Goal: Transaction & Acquisition: Purchase product/service

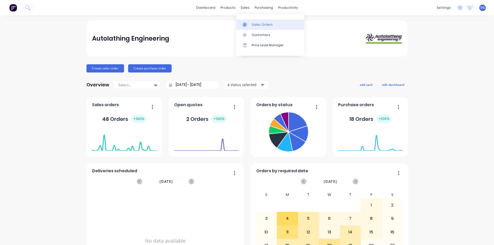
click at [257, 24] on div "Sales Orders" at bounding box center [261, 24] width 21 height 5
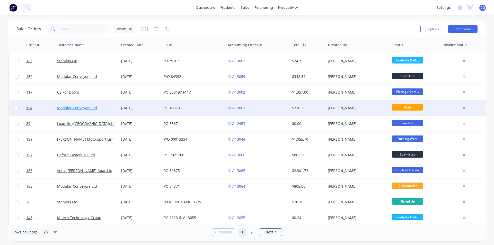
click at [62, 109] on link "Modular Conveyors Ltd" at bounding box center [77, 107] width 40 height 5
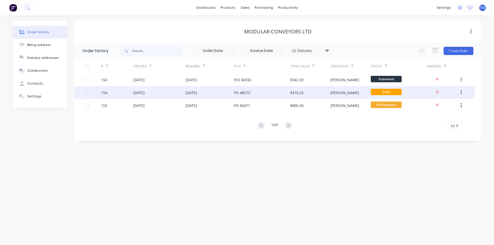
click at [144, 92] on div "14 Aug 2025" at bounding box center [138, 92] width 11 height 5
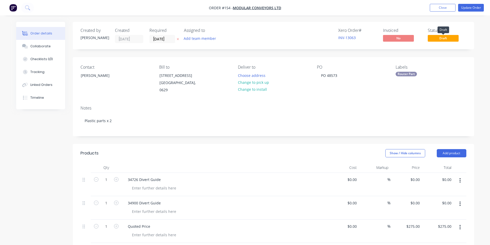
click at [447, 38] on span "Draft" at bounding box center [443, 38] width 31 height 6
click at [468, 8] on button "Update Order" at bounding box center [471, 8] width 26 height 8
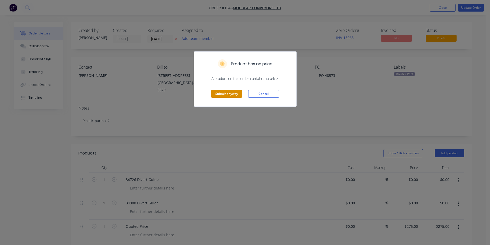
click at [226, 91] on button "Submit anyway" at bounding box center [226, 94] width 31 height 8
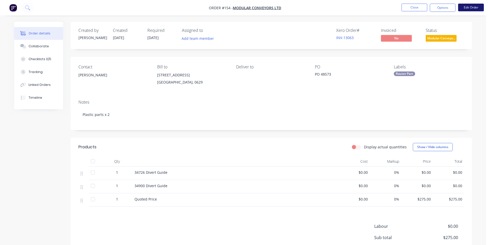
click at [473, 7] on button "Edit Order" at bounding box center [471, 8] width 26 height 8
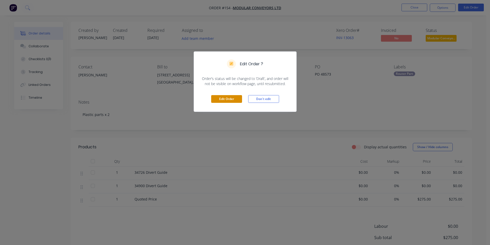
click at [223, 99] on button "Edit Order" at bounding box center [226, 99] width 31 height 8
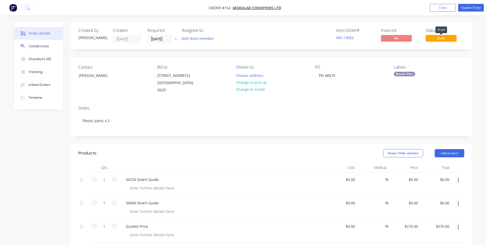
click at [440, 38] on span "Draft" at bounding box center [440, 38] width 31 height 6
click at [470, 8] on button "Update Order" at bounding box center [471, 8] width 26 height 8
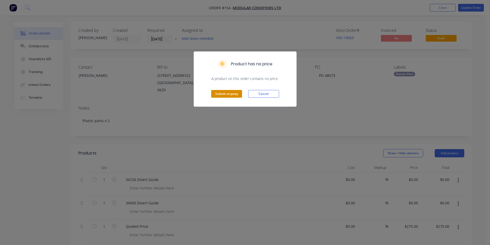
click at [223, 93] on button "Submit anyway" at bounding box center [226, 94] width 31 height 8
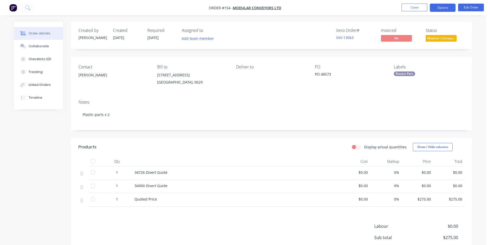
click at [442, 6] on button "Options" at bounding box center [443, 8] width 26 height 8
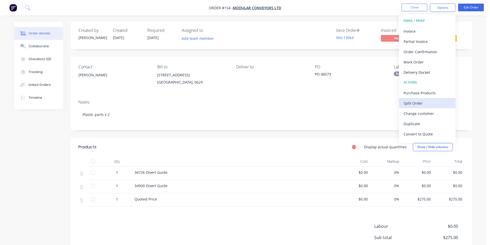
scroll to position [8, 0]
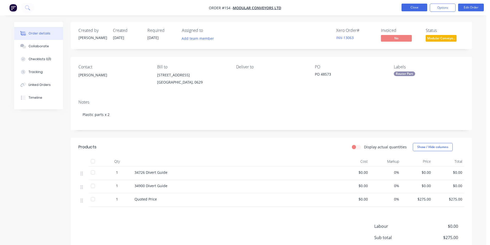
click at [416, 7] on button "Close" at bounding box center [414, 8] width 26 height 8
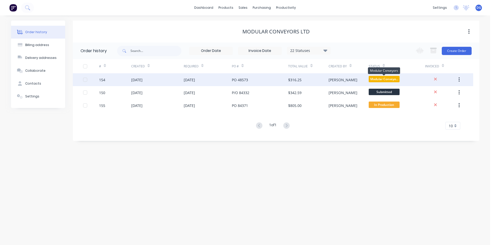
click at [386, 78] on span "Modular Conveyo..." at bounding box center [383, 79] width 31 height 6
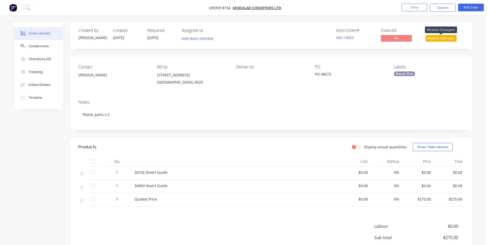
click at [440, 38] on span "Modular Conveyo..." at bounding box center [440, 38] width 31 height 6
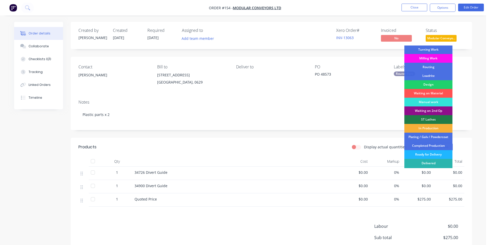
scroll to position [17, 0]
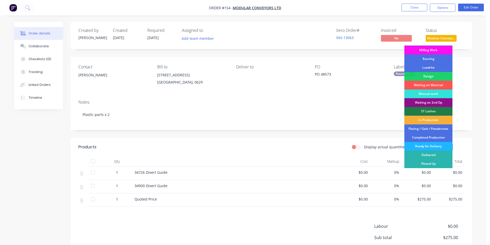
click at [429, 145] on div "Ready for Delivery" at bounding box center [428, 146] width 48 height 9
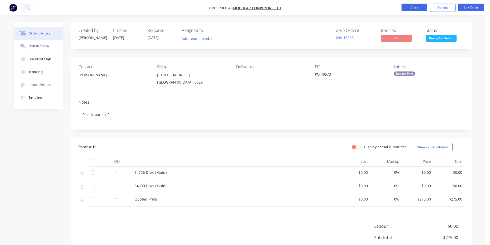
click at [415, 8] on button "Close" at bounding box center [414, 8] width 26 height 8
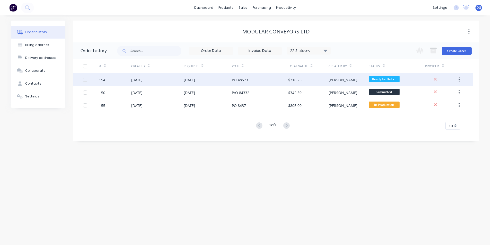
click at [142, 81] on div "[DATE]" at bounding box center [136, 79] width 11 height 5
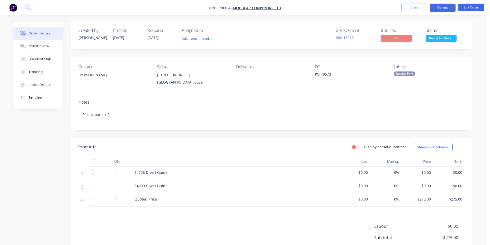
click at [442, 8] on button "Options" at bounding box center [443, 8] width 26 height 8
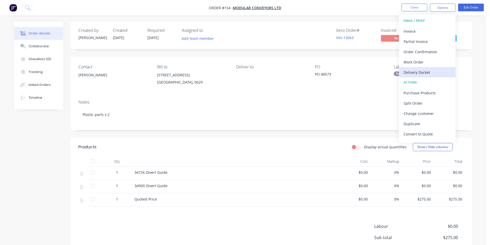
click at [419, 74] on div "Delivery Docket" at bounding box center [426, 72] width 47 height 7
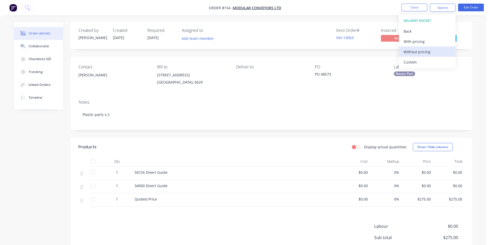
click at [417, 52] on div "Without pricing" at bounding box center [426, 51] width 47 height 7
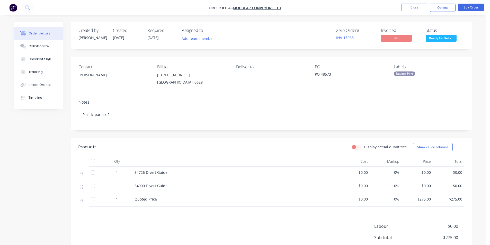
click at [374, 86] on div "PO PO 48573" at bounding box center [350, 76] width 70 height 23
click at [441, 39] on span "Ready for Deliv..." at bounding box center [440, 38] width 31 height 6
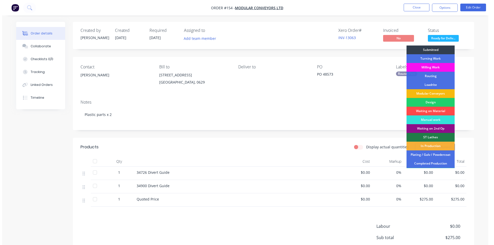
scroll to position [17, 0]
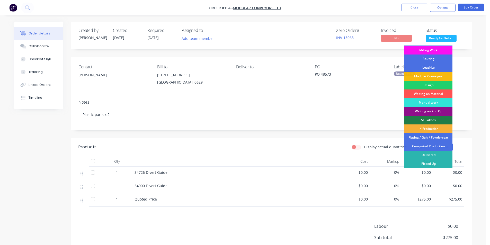
click at [470, 49] on div "Created by Dave Created 14/08/25 Required 20/08/25 Assigned to Add team member …" at bounding box center [271, 156] width 401 height 269
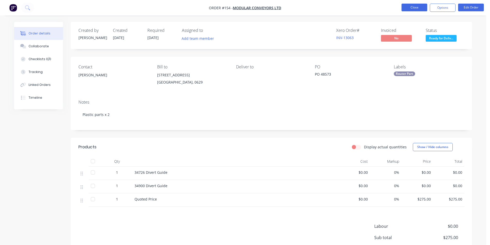
click at [415, 9] on button "Close" at bounding box center [414, 8] width 26 height 8
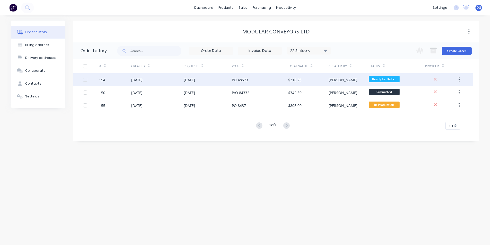
click at [459, 80] on icon "button" at bounding box center [458, 80] width 1 height 6
click at [430, 93] on div "Archive" at bounding box center [441, 92] width 40 height 7
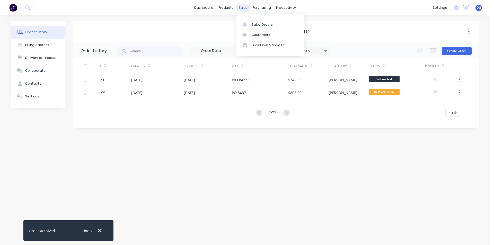
click at [242, 7] on div "sales" at bounding box center [243, 8] width 14 height 8
click at [261, 27] on link "Sales Orders" at bounding box center [270, 24] width 68 height 10
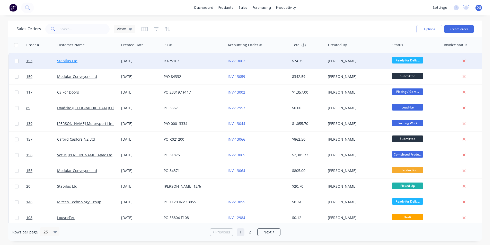
click at [71, 60] on link "Stabilus Ltd" at bounding box center [67, 60] width 20 height 5
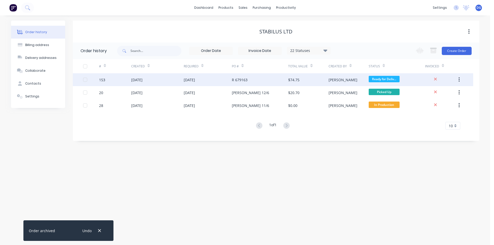
click at [142, 81] on div "[DATE]" at bounding box center [136, 79] width 11 height 5
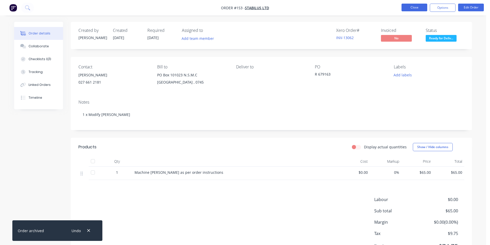
click at [419, 8] on button "Close" at bounding box center [414, 8] width 26 height 8
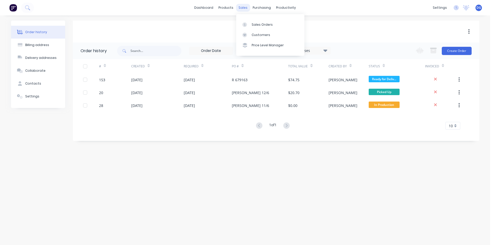
click at [243, 9] on div "sales" at bounding box center [243, 8] width 14 height 8
click at [256, 27] on link "Sales Orders" at bounding box center [270, 24] width 68 height 10
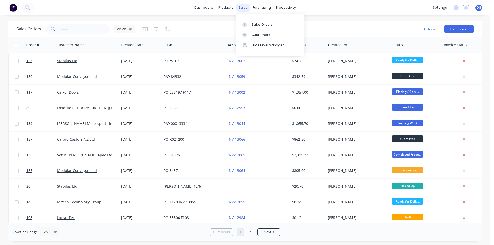
click at [243, 7] on div "sales" at bounding box center [243, 8] width 14 height 8
click at [255, 24] on div "Sales Orders" at bounding box center [261, 24] width 21 height 5
click at [459, 30] on button "Create order" at bounding box center [458, 29] width 29 height 8
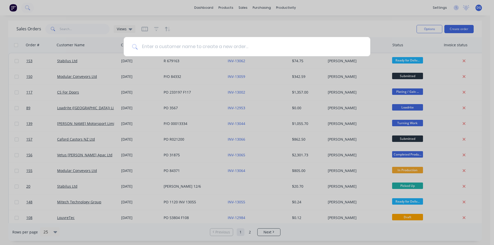
click at [199, 46] on input at bounding box center [250, 46] width 224 height 19
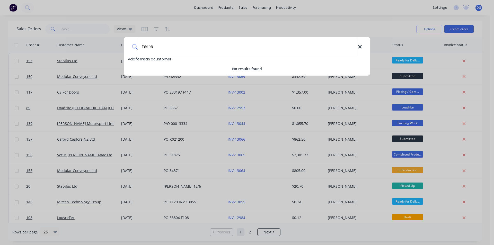
type input "ferre"
click at [359, 47] on icon at bounding box center [359, 46] width 3 height 3
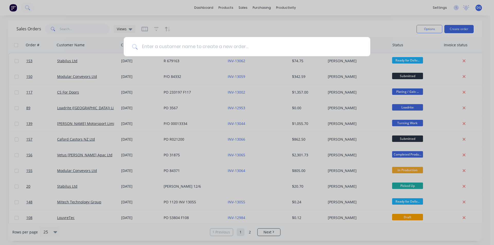
click at [179, 45] on input at bounding box center [250, 46] width 224 height 19
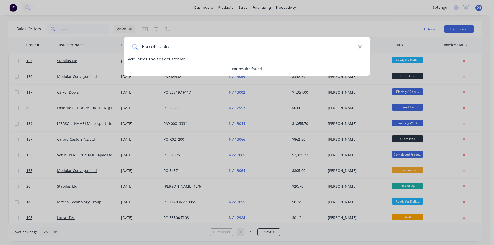
type input "Ferret Tools"
click at [153, 58] on span "Ferret Tools" at bounding box center [146, 59] width 23 height 5
select select "NZ"
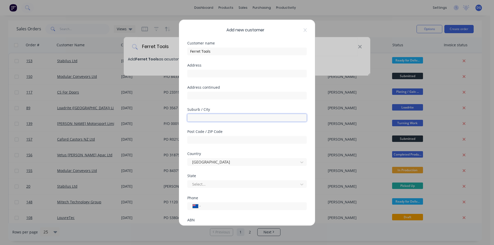
click at [213, 117] on input "text" at bounding box center [246, 118] width 119 height 8
type input "Devonport"
click at [215, 75] on input "text" at bounding box center [246, 74] width 119 height 8
type input "PO Box 32386 Devonport"
click at [206, 96] on input "text" at bounding box center [246, 96] width 119 height 8
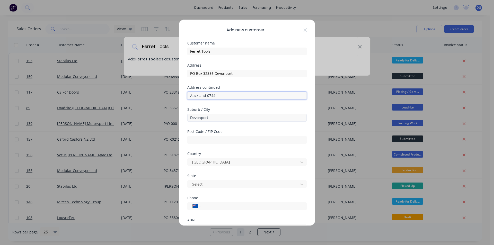
type input "Auckland 0744"
click at [208, 118] on input "Devonport" at bounding box center [246, 118] width 119 height 8
type input "Devonport Auckland"
click at [212, 139] on input "text" at bounding box center [246, 140] width 119 height 8
type input "0744"
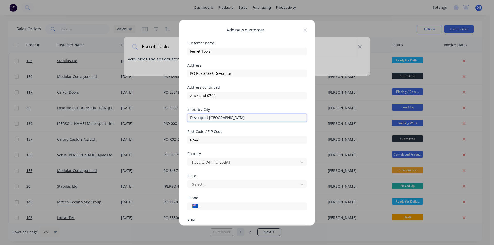
click at [226, 117] on input "Devonport Auckland" at bounding box center [246, 118] width 119 height 8
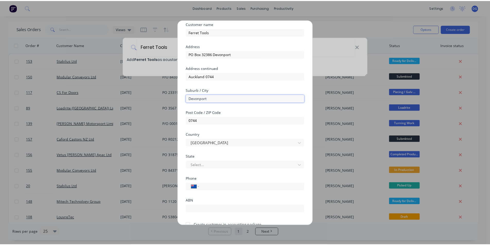
scroll to position [45, 0]
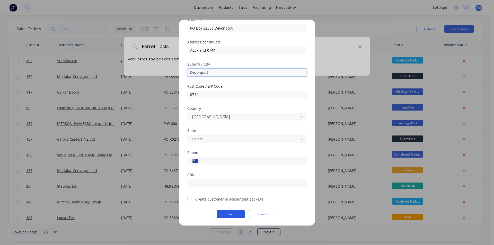
type input "Devonport"
click at [229, 213] on button "Save" at bounding box center [230, 214] width 28 height 8
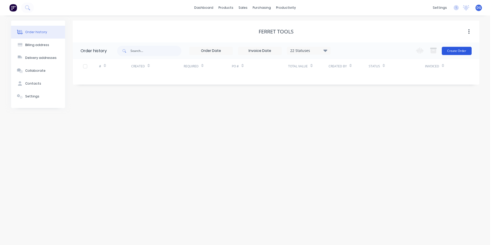
click at [458, 52] on button "Create Order" at bounding box center [456, 51] width 30 height 8
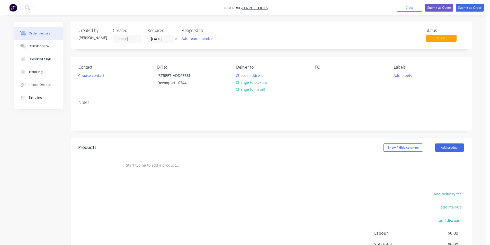
click at [319, 67] on div "PO" at bounding box center [350, 67] width 70 height 5
click at [321, 76] on div at bounding box center [319, 75] width 8 height 7
click at [100, 75] on div "Order details Collaborate Checklists 0/0 Tracking Linked Orders Timeline Order …" at bounding box center [243, 163] width 468 height 283
click at [94, 75] on button "Choose contact" at bounding box center [92, 75] width 32 height 7
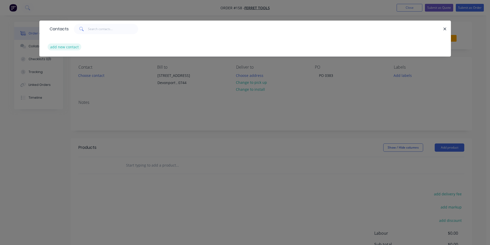
click at [70, 48] on button "add new contact" at bounding box center [65, 46] width 34 height 7
select select "NZ"
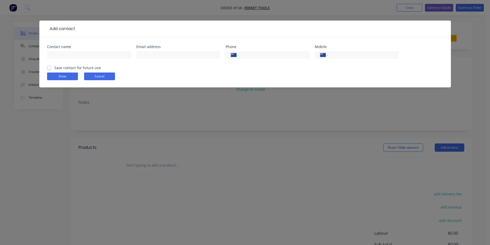
click at [100, 78] on button "Cancel" at bounding box center [99, 76] width 31 height 8
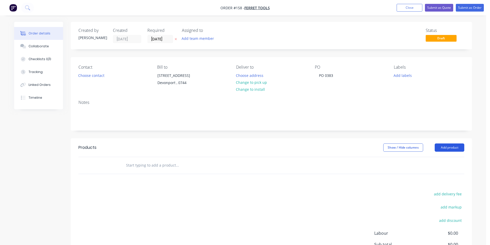
click at [445, 152] on button "Add product" at bounding box center [449, 147] width 30 height 8
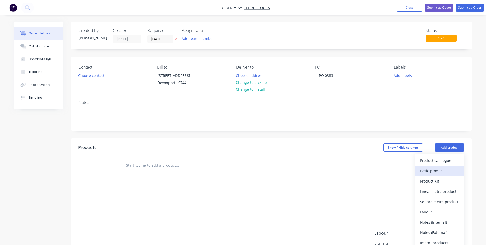
click at [446, 175] on div "Basic product" at bounding box center [440, 170] width 40 height 7
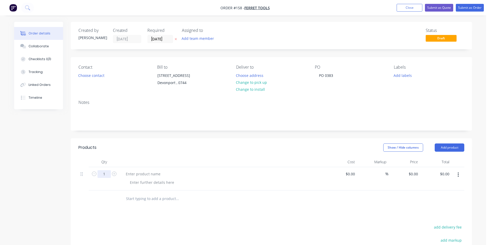
click at [106, 178] on input "1" at bounding box center [103, 174] width 13 height 8
type input "150"
click at [408, 178] on div "0 $0.00" at bounding box center [404, 178] width 32 height 23
type input "$5.89"
type input "$883.50"
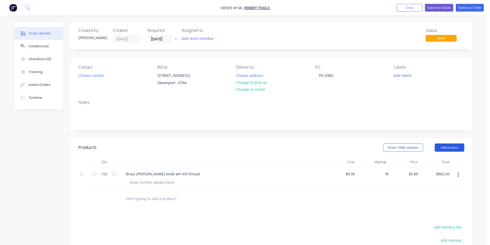
click at [448, 152] on button "Add product" at bounding box center [449, 147] width 30 height 8
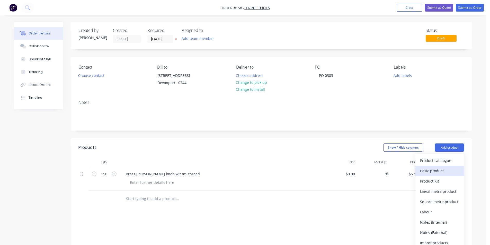
click at [437, 175] on div "Basic product" at bounding box center [440, 170] width 40 height 7
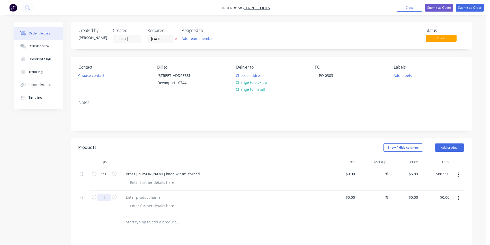
click at [106, 178] on input "1" at bounding box center [103, 174] width 13 height 8
type input "100"
type input "$0.00"
type input "$6.11"
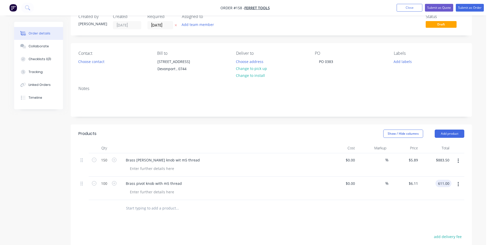
scroll to position [26, 0]
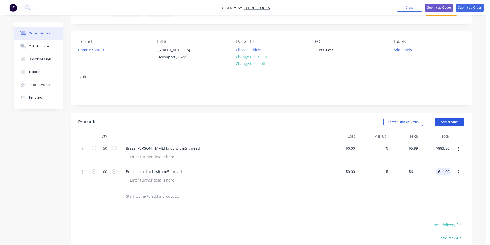
type input "$611.00"
click at [451, 126] on button "Add product" at bounding box center [449, 122] width 30 height 8
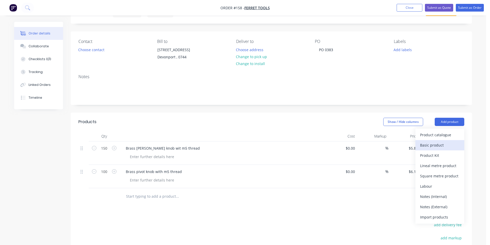
click at [439, 149] on div "Basic product" at bounding box center [440, 144] width 40 height 7
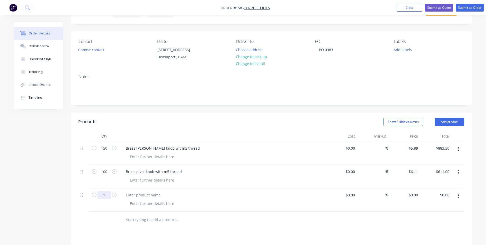
click at [107, 152] on input "1" at bounding box center [103, 148] width 13 height 8
type input "50"
click at [129, 199] on div at bounding box center [143, 194] width 43 height 7
type input "$0.00"
type input "$6.88"
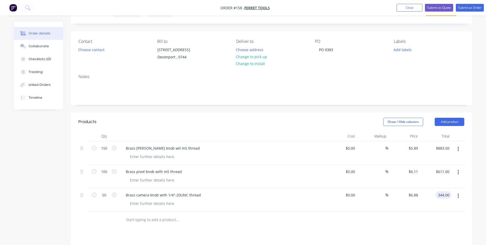
type input "$344.00"
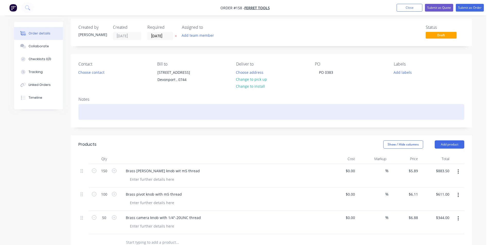
scroll to position [0, 0]
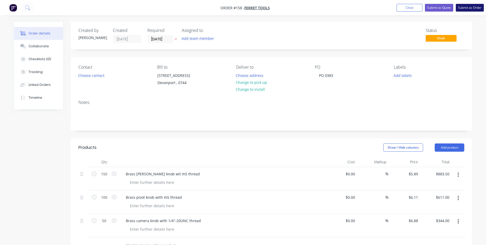
click at [469, 6] on button "Submit as Order" at bounding box center [470, 8] width 28 height 8
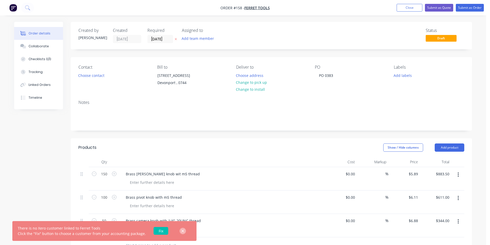
click at [181, 231] on icon "button" at bounding box center [182, 231] width 3 height 3
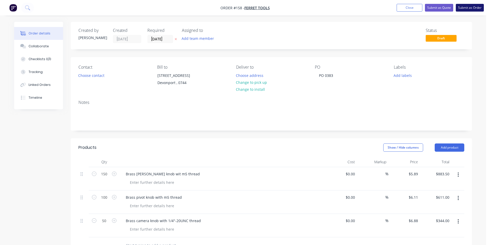
click at [470, 8] on button "Submit as Order" at bounding box center [470, 8] width 28 height 8
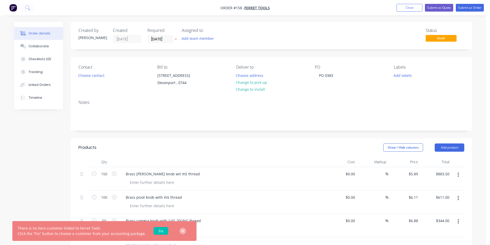
click at [181, 232] on icon "button" at bounding box center [182, 231] width 3 height 3
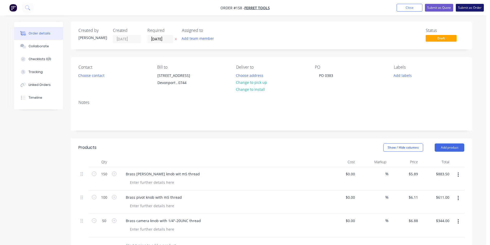
click at [469, 9] on button "Submit as Order" at bounding box center [470, 8] width 28 height 8
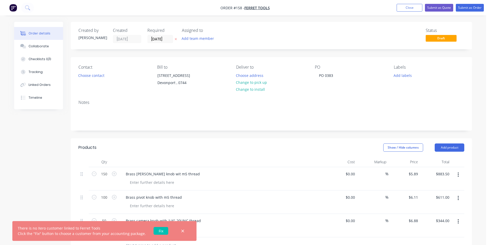
click at [157, 231] on link "Fix" at bounding box center [160, 231] width 15 height 8
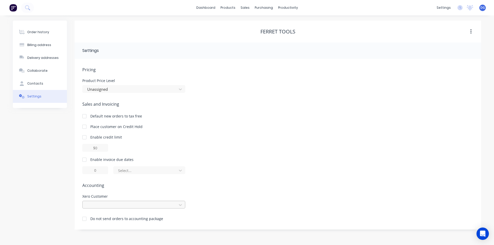
click at [146, 205] on div at bounding box center [133, 205] width 103 height 8
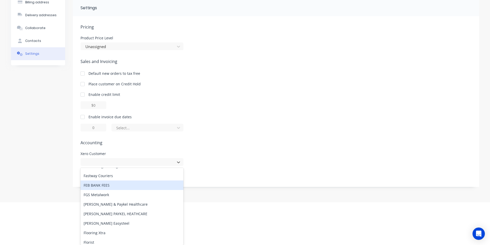
scroll to position [2545, 0]
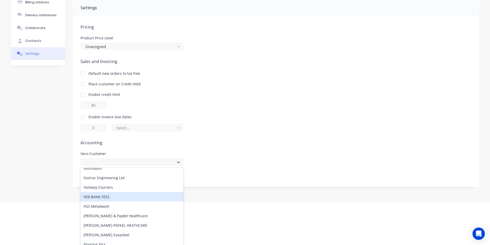
click at [263, 120] on div "Sales and Invoicing Default new orders to tax free Place customer on Credit Hol…" at bounding box center [275, 94] width 391 height 73
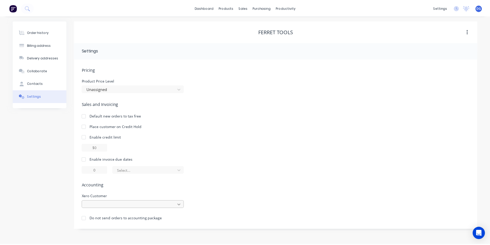
scroll to position [43, 0]
click at [180, 205] on div at bounding box center [131, 205] width 103 height 8
click at [226, 136] on div "Pricing Product Price Level Unassigned Sales and Invoicing Default new orders t…" at bounding box center [277, 148] width 391 height 163
click at [46, 32] on div "Order history" at bounding box center [38, 32] width 22 height 5
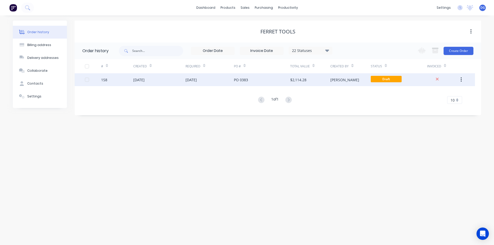
click at [139, 79] on div "[DATE]" at bounding box center [138, 79] width 11 height 5
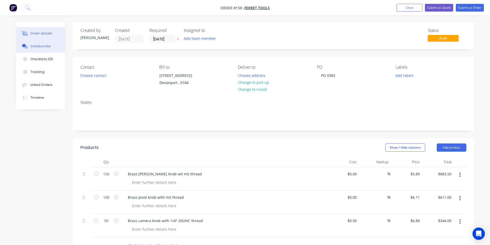
click at [44, 46] on div "Collaborate" at bounding box center [40, 46] width 20 height 5
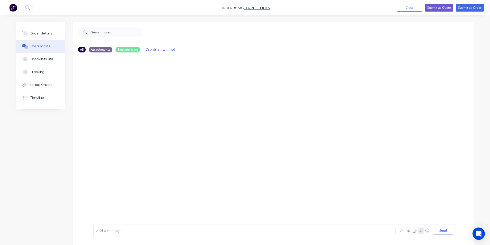
click at [421, 230] on icon "button" at bounding box center [420, 231] width 3 height 4
click at [444, 231] on button "Send" at bounding box center [443, 231] width 20 height 8
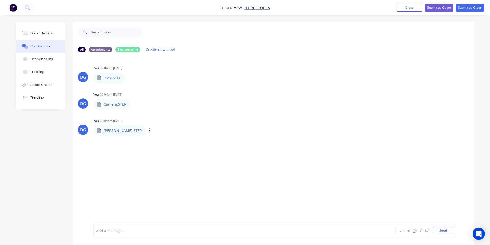
click at [119, 131] on p "Rod holder.STEP" at bounding box center [123, 130] width 38 height 5
click at [149, 130] on icon "button" at bounding box center [149, 130] width 1 height 5
click at [442, 230] on button "Send" at bounding box center [443, 231] width 20 height 8
click at [129, 78] on icon "button" at bounding box center [129, 78] width 1 height 5
click at [152, 91] on button "Download" at bounding box center [163, 92] width 58 height 12
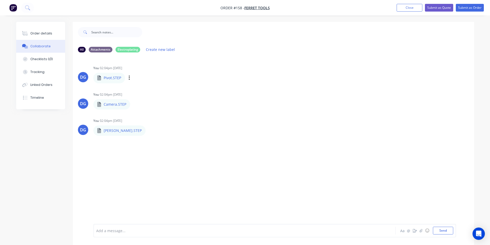
click at [98, 77] on icon at bounding box center [99, 77] width 4 height 5
click at [0, 0] on icon "button" at bounding box center [0, 0] width 0 height 0
click at [261, 115] on div "DG You 02:04pm 18/08/25 Pivot.STEP Pivot.STEP Labels Download Delete DG You 02:…" at bounding box center [273, 99] width 401 height 71
click at [46, 33] on div "Order details" at bounding box center [41, 33] width 22 height 5
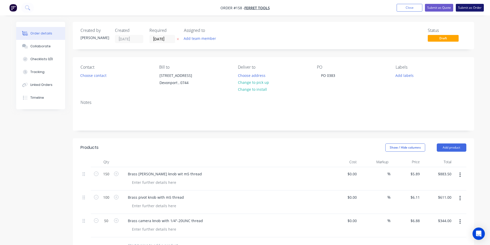
click at [473, 8] on button "Submit as Order" at bounding box center [470, 8] width 28 height 8
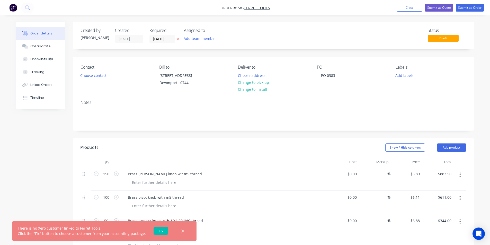
click at [156, 230] on link "Fix" at bounding box center [160, 231] width 15 height 8
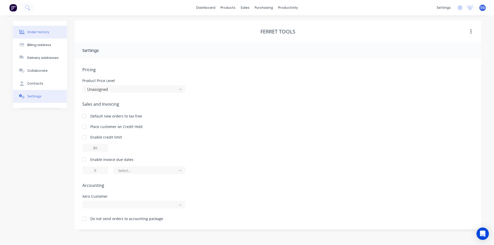
click at [39, 31] on div "Order history" at bounding box center [38, 32] width 22 height 5
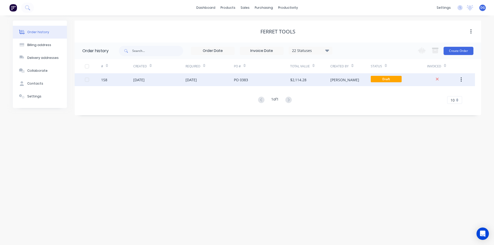
click at [104, 80] on div "158" at bounding box center [104, 79] width 6 height 5
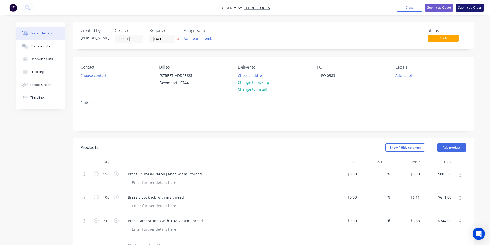
click at [470, 8] on button "Submit as Order" at bounding box center [470, 8] width 28 height 8
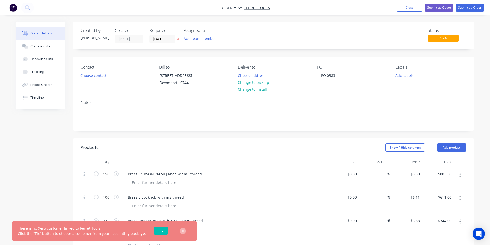
click at [181, 229] on icon "button" at bounding box center [182, 231] width 3 height 5
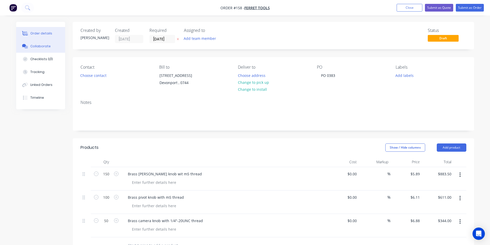
click at [46, 45] on div "Collaborate" at bounding box center [40, 46] width 20 height 5
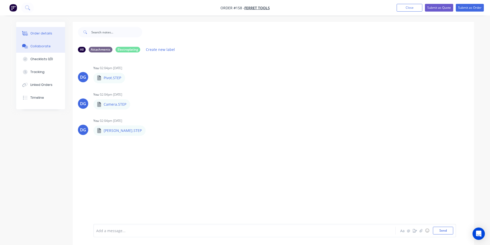
click at [42, 34] on div "Order details" at bounding box center [41, 33] width 22 height 5
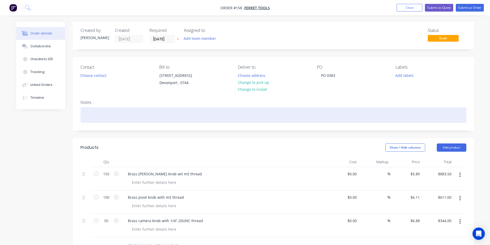
click at [250, 123] on div at bounding box center [273, 115] width 386 height 16
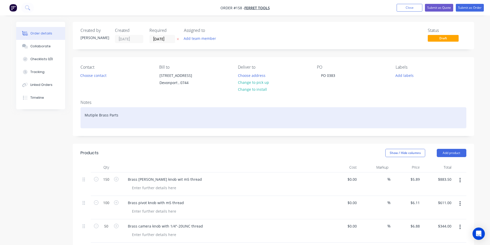
click at [90, 121] on div "Mutiple Brass Parts" at bounding box center [273, 117] width 386 height 21
click at [119, 121] on div "Multiple Brass Parts" at bounding box center [273, 117] width 386 height 21
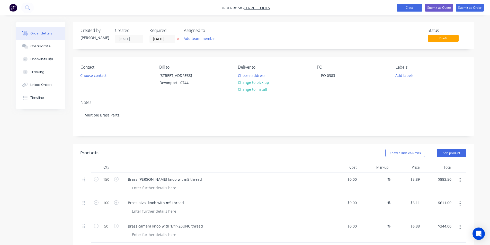
click at [406, 9] on button "Close" at bounding box center [409, 8] width 26 height 8
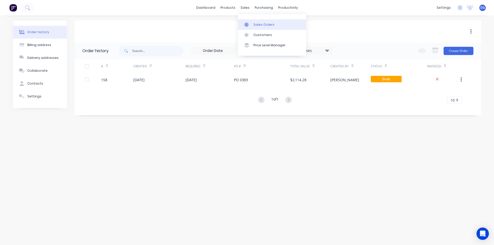
click at [258, 25] on div "Sales Orders" at bounding box center [263, 24] width 21 height 5
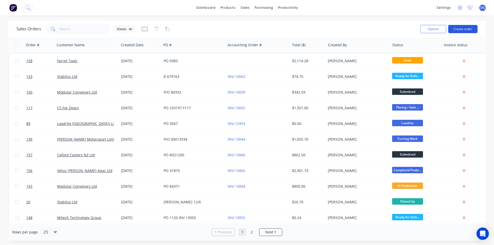
click at [460, 28] on button "Create order" at bounding box center [462, 29] width 29 height 8
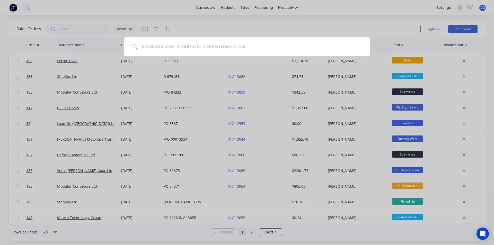
click at [161, 47] on input at bounding box center [250, 46] width 224 height 19
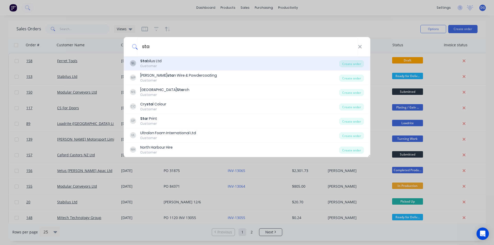
type input "sta"
click at [152, 62] on div "Sta bilus Ltd" at bounding box center [150, 60] width 21 height 5
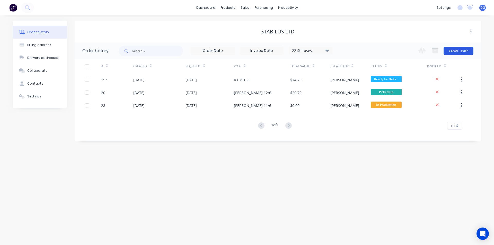
click at [462, 51] on button "Create Order" at bounding box center [458, 51] width 30 height 8
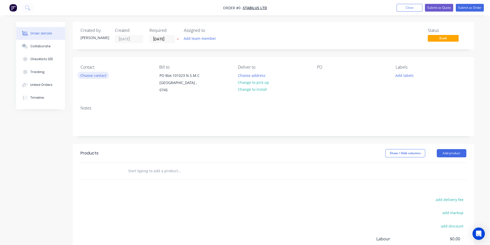
click at [93, 76] on button "Choose contact" at bounding box center [93, 75] width 32 height 7
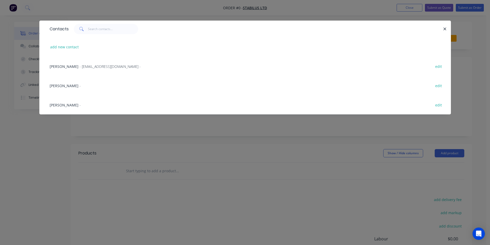
click at [54, 86] on span "Gary" at bounding box center [64, 85] width 29 height 5
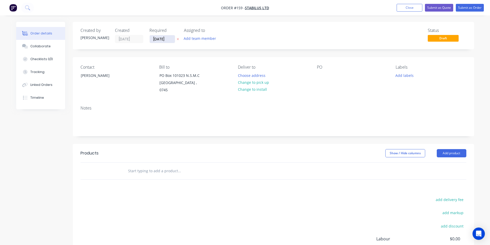
click at [159, 39] on input "[DATE]" at bounding box center [162, 39] width 25 height 8
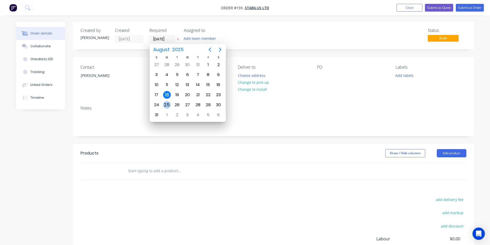
click at [168, 105] on div "25" at bounding box center [167, 105] width 8 height 8
type input "25/08/25"
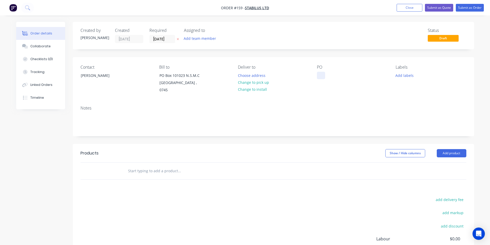
click at [321, 77] on div at bounding box center [321, 75] width 8 height 7
click at [404, 74] on button "Add labels" at bounding box center [405, 75] width 24 height 7
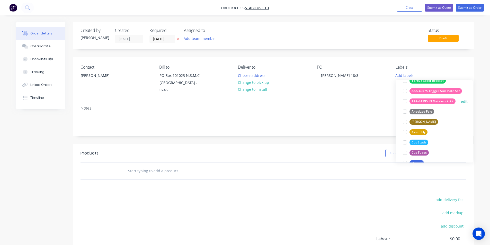
scroll to position [51, 0]
click at [421, 153] on div "Cut Tubes" at bounding box center [418, 152] width 19 height 6
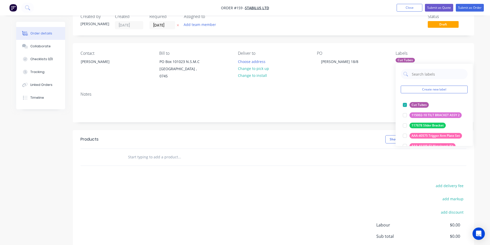
scroll to position [26, 0]
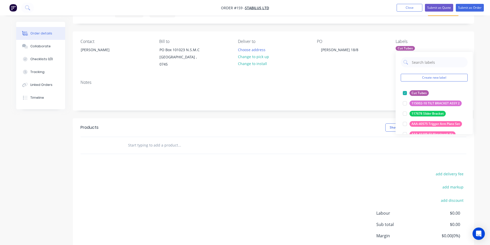
click at [294, 80] on div "Notes" at bounding box center [273, 93] width 401 height 34
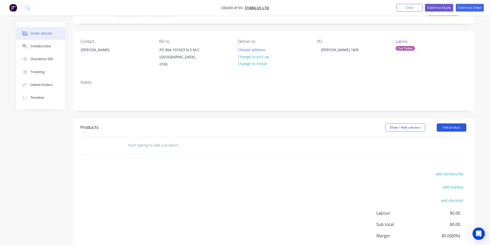
click at [453, 123] on button "Add product" at bounding box center [452, 127] width 30 height 8
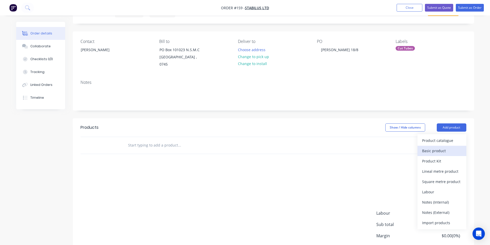
click at [435, 147] on div "Basic product" at bounding box center [442, 150] width 40 height 7
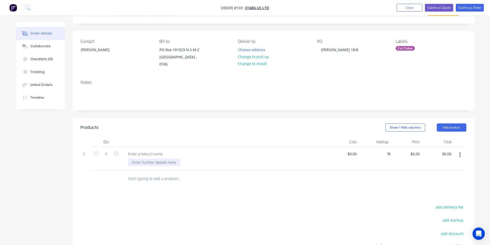
click at [139, 159] on div at bounding box center [154, 162] width 52 height 7
drag, startPoint x: 139, startPoint y: 156, endPoint x: 180, endPoint y: 191, distance: 54.0
click at [180, 191] on div "Products Show / Hide columns Add product Qty Cost Markup Price Total 1 $0.00 $0…" at bounding box center [273, 214] width 401 height 192
click at [144, 159] on div at bounding box center [154, 162] width 52 height 7
paste div
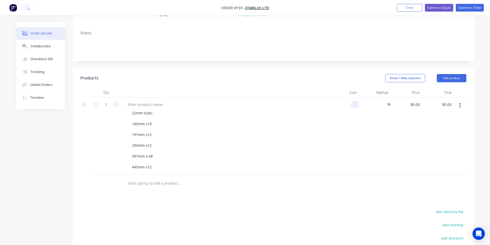
scroll to position [77, 0]
type input "$0.00"
click at [453, 72] on button "Add product" at bounding box center [452, 76] width 30 height 8
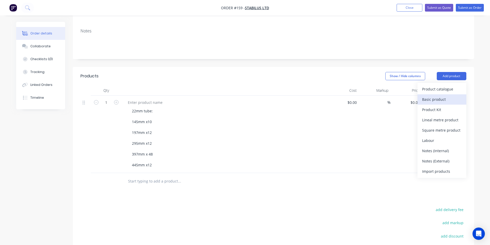
click at [439, 96] on div "Basic product" at bounding box center [442, 99] width 40 height 7
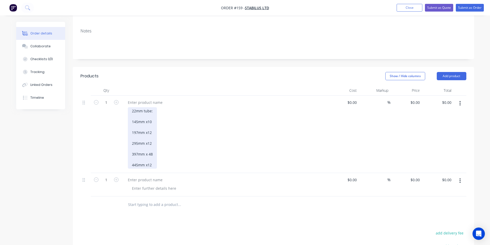
click at [151, 160] on div "22mm tube: 145mm x10 197mm x12 295mm x12 397mm x 48 445mm x12" at bounding box center [142, 137] width 29 height 61
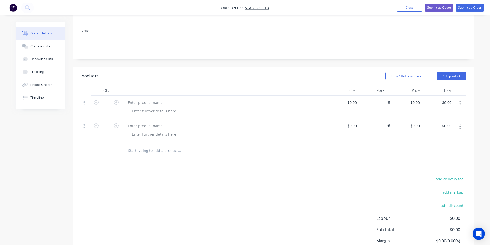
click at [461, 99] on button "button" at bounding box center [460, 103] width 12 height 9
click at [435, 144] on div "Delete" at bounding box center [442, 147] width 40 height 7
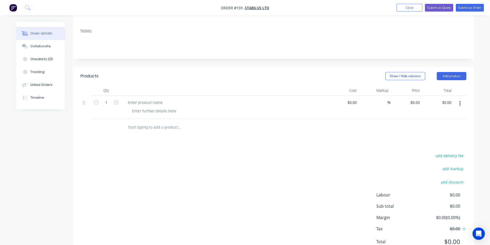
click at [460, 101] on icon "button" at bounding box center [459, 103] width 1 height 5
click at [432, 144] on div "Delete" at bounding box center [442, 147] width 40 height 7
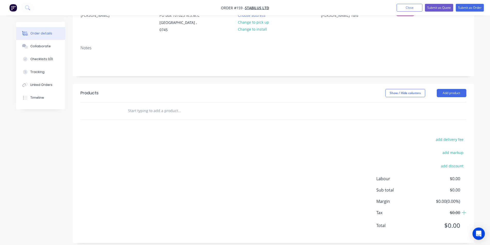
click at [141, 106] on input "text" at bounding box center [179, 111] width 103 height 10
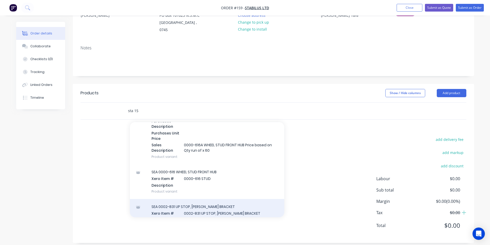
scroll to position [231, 0]
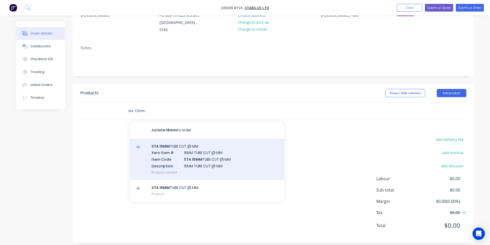
type input "sta 15mm"
click at [216, 154] on div "STA 15MM TUBE CUT @ MM Xero Item # 15MM TUBE CUT @ MM Item Code STA 15MM TUBE C…" at bounding box center [207, 159] width 154 height 41
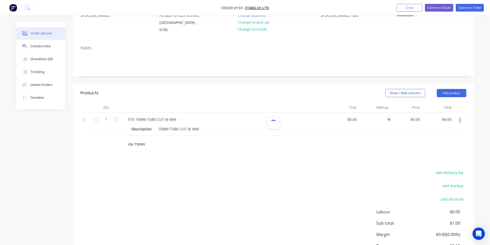
type input "$1.00"
click at [107, 116] on input "1" at bounding box center [105, 120] width 13 height 8
type input "10"
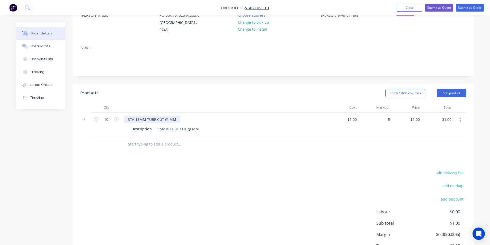
type input "$10.00"
click at [169, 116] on div "STA 15MM TUBE CUT @ MM" at bounding box center [152, 119] width 57 height 7
click at [128, 140] on input "text" at bounding box center [179, 144] width 103 height 10
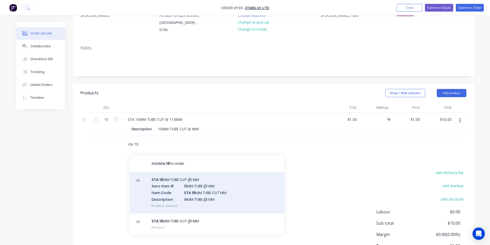
type input "sta 18"
click at [191, 182] on div "STA 18 MM TUBE CUT @ MM Xero Item # 18MM TUBE @ MM Item Code STA 18 MM TUBE CUT…" at bounding box center [207, 192] width 154 height 41
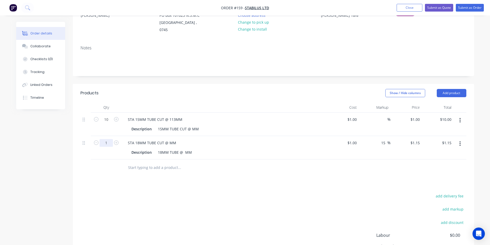
click at [107, 123] on input "1" at bounding box center [105, 120] width 13 height 8
type input "20"
type input "$23.00"
click at [168, 139] on div "STA 18MM TUBE CUT @ MM" at bounding box center [152, 142] width 57 height 7
click at [151, 162] on input "text" at bounding box center [179, 167] width 103 height 10
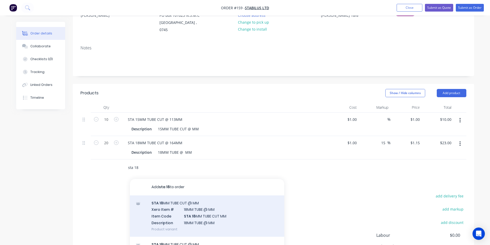
type input "sta 18"
click at [205, 202] on div "STA 18 MM TUBE CUT @ MM Xero Item # 18MM TUBE @ MM Item Code STA 18 MM TUBE CUT…" at bounding box center [207, 215] width 154 height 41
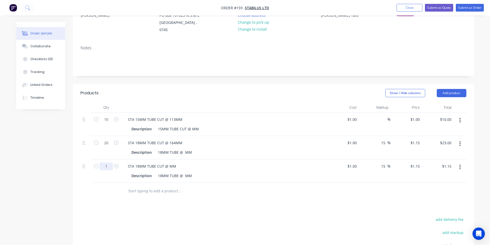
click at [108, 123] on input "1" at bounding box center [105, 120] width 13 height 8
type input "10"
type input "$11.50"
click at [167, 162] on div "STA 18MM TUBE CUT @ MM" at bounding box center [152, 165] width 57 height 7
click at [168, 162] on div "STA 18MM TUBE CUT @ MM" at bounding box center [152, 165] width 57 height 7
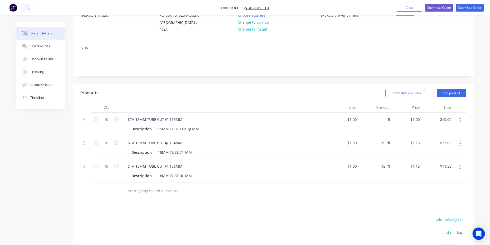
click at [150, 186] on input "text" at bounding box center [179, 191] width 103 height 10
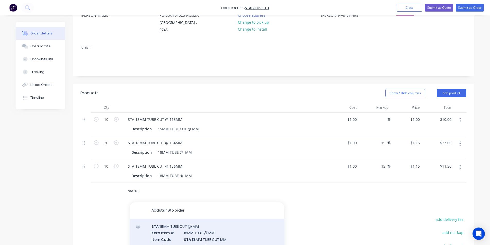
type input "sta 18"
click at [200, 231] on div "STA 18 MM TUBE CUT @ MM Xero Item # 18MM TUBE @ MM Item Code STA 18 MM TUBE CUT…" at bounding box center [207, 239] width 154 height 41
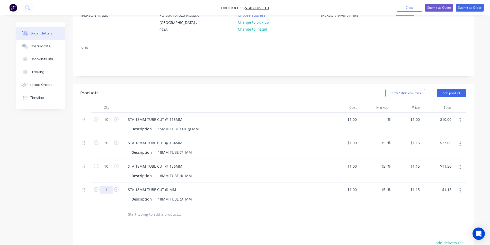
click at [108, 123] on input "1" at bounding box center [105, 120] width 13 height 8
type input "20"
type input "$23.00"
click at [168, 186] on div "STA 18MM TUBE CUT @ MM" at bounding box center [152, 189] width 57 height 7
click at [142, 210] on input "text" at bounding box center [179, 214] width 103 height 10
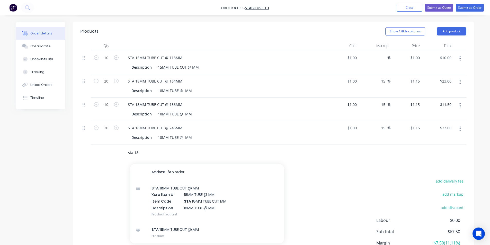
scroll to position [137, 0]
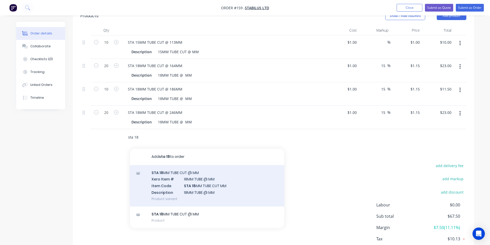
type input "sta 18"
click at [190, 177] on div "STA 18 MM TUBE CUT @ MM Xero Item # 18MM TUBE @ MM Item Code STA 18 MM TUBE CUT…" at bounding box center [207, 185] width 154 height 41
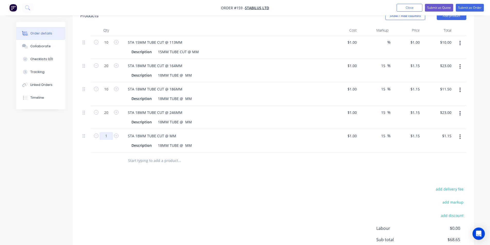
click at [107, 46] on input "1" at bounding box center [105, 43] width 13 height 8
type input "20"
type input "$23.00"
click at [168, 132] on div "STA 18MM TUBE CUT @ MM" at bounding box center [152, 135] width 57 height 7
click at [136, 157] on input "text" at bounding box center [179, 161] width 103 height 10
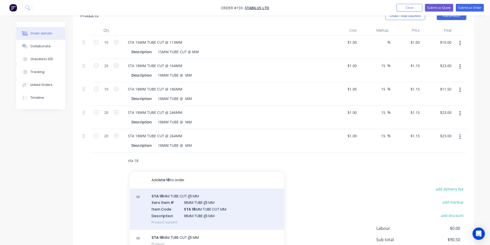
type input "sta 18"
click at [199, 202] on div "STA 18 MM TUBE CUT @ MM Xero Item # 18MM TUBE @ MM Item Code STA 18 MM TUBE CUT…" at bounding box center [207, 208] width 154 height 41
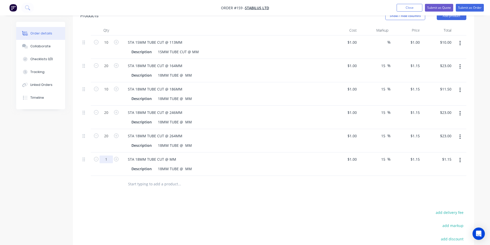
click at [106, 46] on input "1" at bounding box center [105, 43] width 13 height 8
type input "20"
type input "$23.00"
click at [169, 156] on div "STA 18MM TUBE CUT @ MM" at bounding box center [152, 159] width 57 height 7
click at [168, 179] on input "text" at bounding box center [179, 184] width 103 height 10
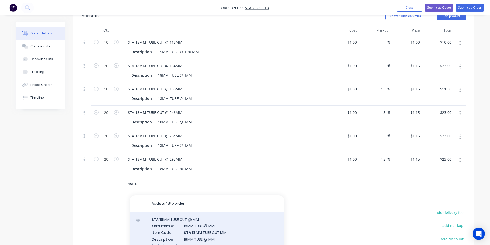
type input "sta 18"
click at [195, 225] on div "STA 18 MM TUBE CUT @ MM Xero Item # 18MM TUBE @ MM Item Code STA 18 MM TUBE CUT…" at bounding box center [207, 232] width 154 height 41
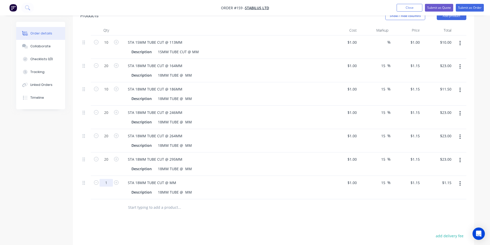
click at [107, 46] on input "1" at bounding box center [105, 43] width 13 height 8
click at [461, 179] on button "button" at bounding box center [460, 183] width 12 height 9
click at [435, 224] on div "Delete" at bounding box center [442, 227] width 40 height 7
click at [140, 179] on input "text" at bounding box center [179, 184] width 103 height 10
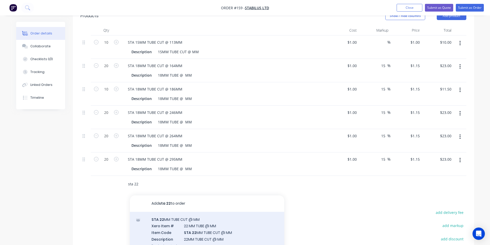
type input "sta 22"
click at [201, 225] on div "STA 22 MM TUBE CUT @ MM Xero Item # 22 MM TUBE @ MM Item Code STA 22 MM TUBE CU…" at bounding box center [207, 232] width 154 height 41
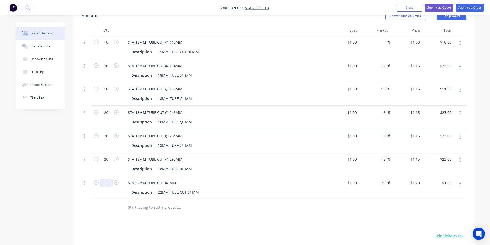
click at [109, 46] on input "1" at bounding box center [105, 43] width 13 height 8
type input "10"
type input "$12.00"
click at [167, 179] on div "STA 22MM TUBE CUT @ MM" at bounding box center [152, 182] width 57 height 7
click at [168, 179] on div "STA 22MM TUBE CUT @ MM" at bounding box center [152, 182] width 57 height 7
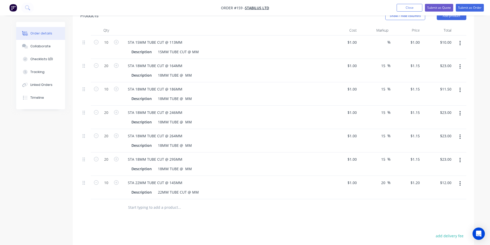
click at [164, 202] on input "text" at bounding box center [179, 207] width 103 height 10
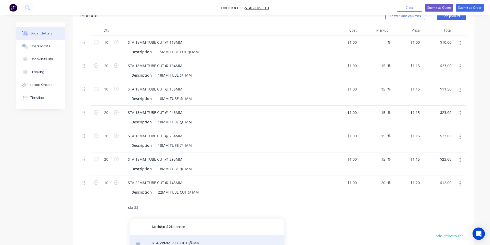
type input "sta 22"
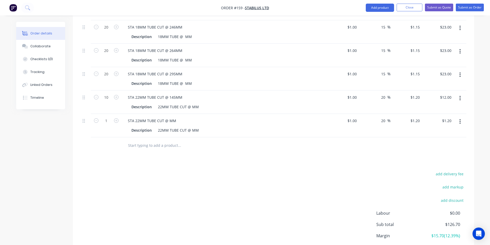
scroll to position [240, 0]
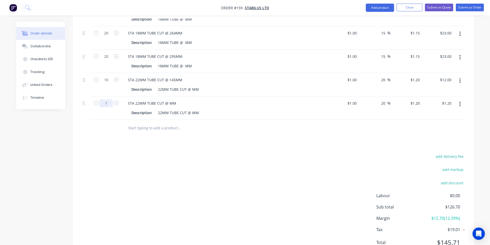
type input "12"
type input "$14.40"
click at [168, 99] on div "STA 22MM TUBE CUT @ MM" at bounding box center [152, 102] width 57 height 7
click at [158, 123] on input "text" at bounding box center [179, 128] width 103 height 10
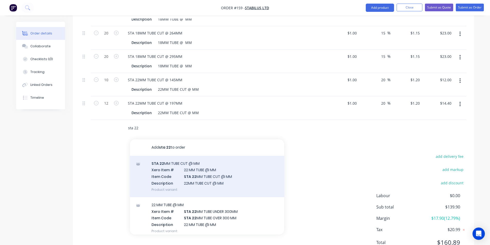
type input "sta 22"
click at [194, 171] on div "STA 22 MM TUBE CUT @ MM Xero Item # 22 MM TUBE @ MM Item Code STA 22 MM TUBE CU…" at bounding box center [207, 176] width 154 height 41
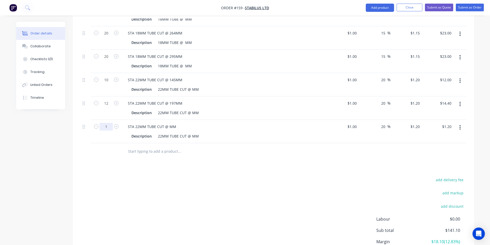
type input "12"
type input "$14.40"
click at [168, 123] on div "STA 22MM TUBE CUT @ MM" at bounding box center [152, 126] width 57 height 7
click at [165, 146] on input "text" at bounding box center [179, 151] width 103 height 10
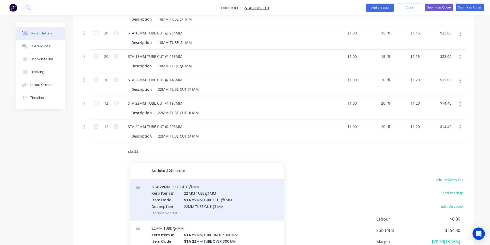
type input "sta 22"
click at [202, 195] on div "STA 22 MM TUBE CUT @ MM Xero Item # 22 MM TUBE @ MM Item Code STA 22 MM TUBE CU…" at bounding box center [207, 199] width 154 height 41
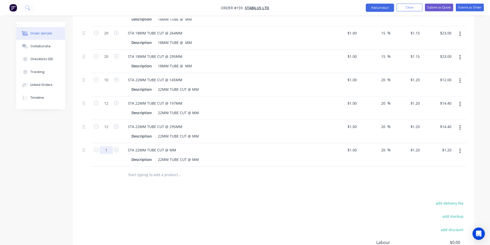
type input "48"
type input "$57.60"
click at [169, 146] on div "STA 22MM TUBE CUT @ MM" at bounding box center [152, 149] width 57 height 7
click at [155, 171] on input "text" at bounding box center [179, 175] width 103 height 10
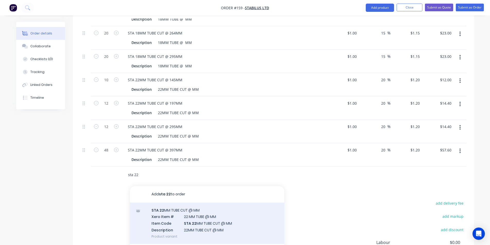
type input "sta 22"
click at [193, 212] on div "STA 22 MM TUBE CUT @ MM Xero Item # 22 MM TUBE @ MM Item Code STA 22 MM TUBE CU…" at bounding box center [207, 223] width 154 height 41
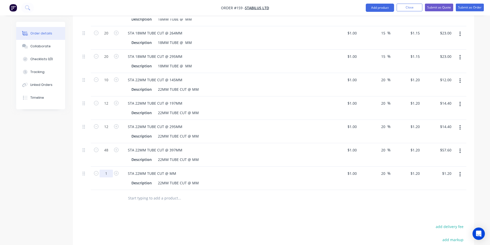
type input "12"
type input "$14.40"
click at [169, 170] on div "STA 22MM TUBE CUT @ MM" at bounding box center [152, 173] width 57 height 7
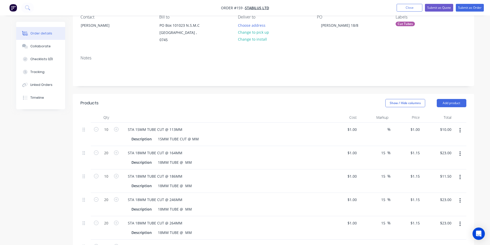
scroll to position [19, 0]
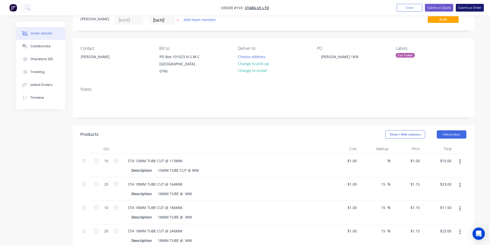
click at [472, 6] on button "Submit as Order" at bounding box center [470, 8] width 28 height 8
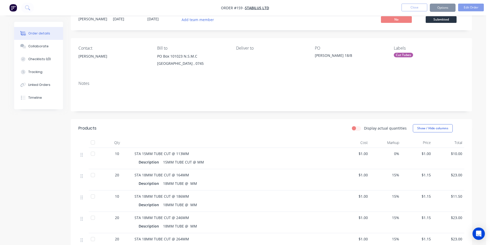
scroll to position [0, 0]
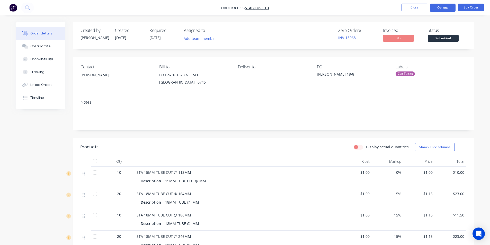
click at [444, 8] on button "Options" at bounding box center [443, 8] width 26 height 8
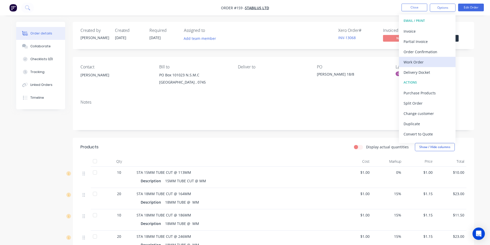
click at [413, 65] on div "Work Order" at bounding box center [426, 61] width 47 height 7
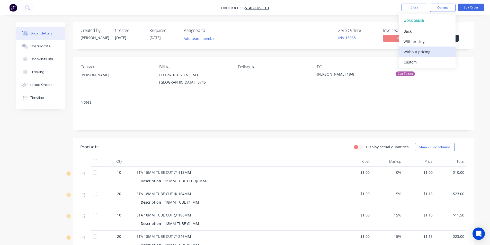
click at [413, 49] on div "Without pricing" at bounding box center [426, 51] width 47 height 7
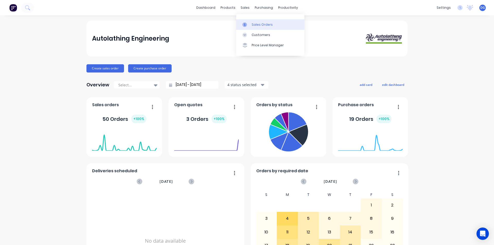
click at [256, 26] on div "Sales Orders" at bounding box center [261, 24] width 21 height 5
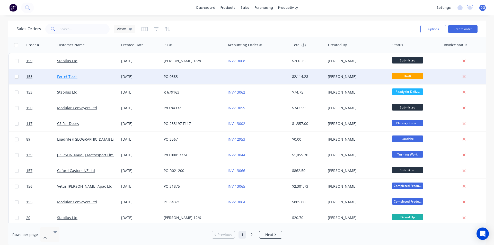
click at [70, 76] on link "Ferret Tools" at bounding box center [67, 76] width 20 height 5
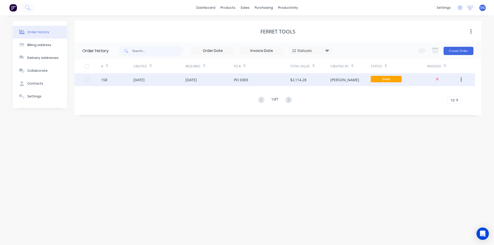
click at [144, 78] on div "[DATE]" at bounding box center [138, 79] width 11 height 5
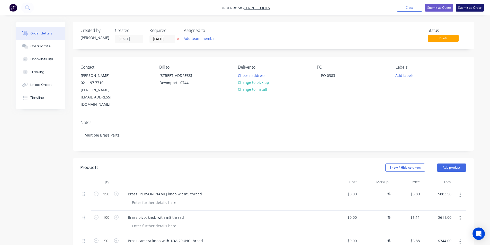
click at [469, 9] on button "Submit as Order" at bounding box center [470, 8] width 28 height 8
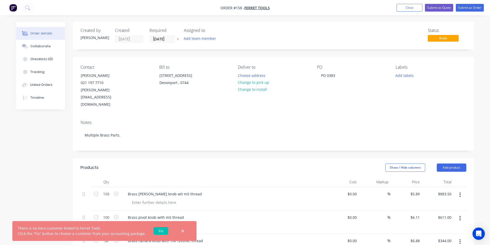
click at [158, 232] on link "Fix" at bounding box center [160, 231] width 15 height 8
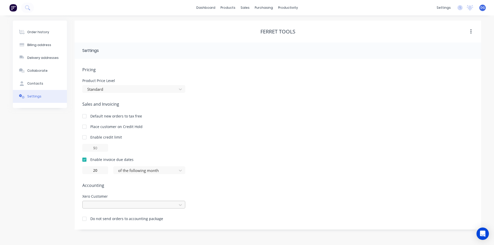
click at [104, 204] on div at bounding box center [133, 205] width 103 height 8
type input "Ferret Tools Ltd"
click at [179, 206] on icon at bounding box center [180, 204] width 5 height 5
click at [97, 205] on div at bounding box center [133, 205] width 103 height 8
click at [269, 150] on div "Pricing Product Price Level Standard Sales and Invoicing Default new orders to …" at bounding box center [277, 148] width 391 height 163
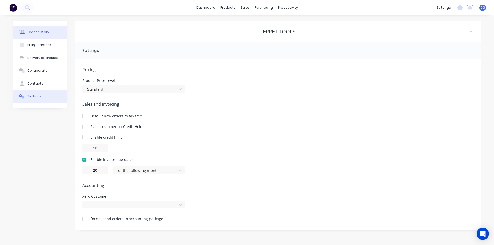
click at [44, 32] on div "Order history" at bounding box center [38, 32] width 22 height 5
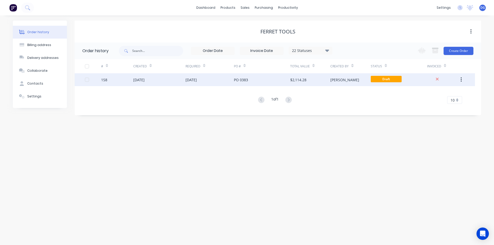
click at [144, 80] on div "[DATE]" at bounding box center [138, 79] width 11 height 5
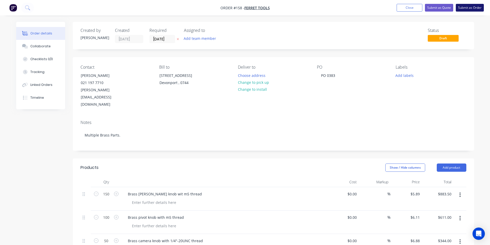
click at [474, 8] on button "Submit as Order" at bounding box center [470, 8] width 28 height 8
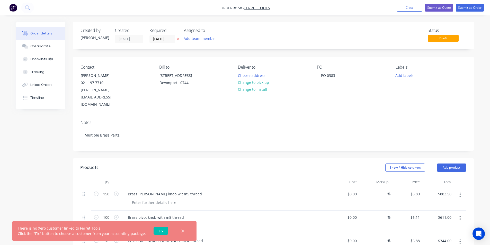
click at [159, 230] on link "Fix" at bounding box center [160, 231] width 15 height 8
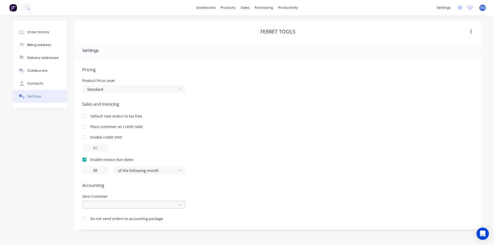
click at [107, 206] on div at bounding box center [133, 205] width 103 height 8
click at [96, 205] on input "Ferretools" at bounding box center [96, 204] width 18 height 5
type input "Ferrettools"
click at [372, 166] on div "Enable invoice due dates 20 of the following month" at bounding box center [277, 165] width 391 height 17
click at [40, 33] on div "Order history" at bounding box center [38, 32] width 22 height 5
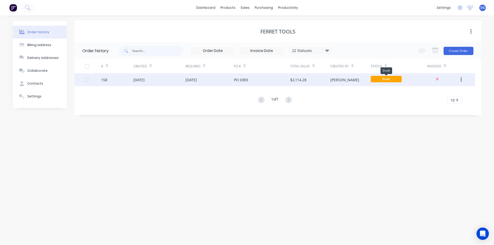
click at [395, 79] on span "Draft" at bounding box center [385, 79] width 31 height 6
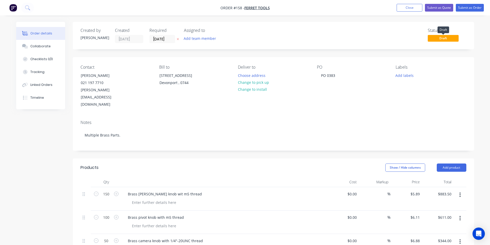
click at [441, 39] on span "Draft" at bounding box center [443, 38] width 31 height 6
click at [471, 8] on button "Submit as Order" at bounding box center [470, 8] width 28 height 8
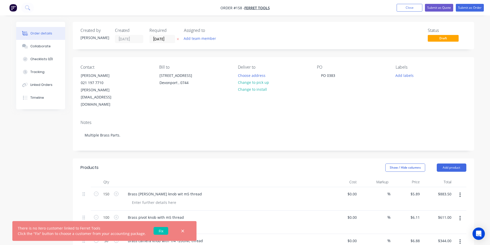
click at [159, 231] on link "Fix" at bounding box center [160, 231] width 15 height 8
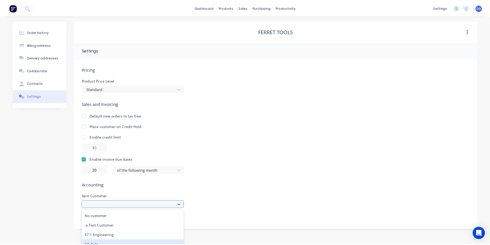
scroll to position [43, 0]
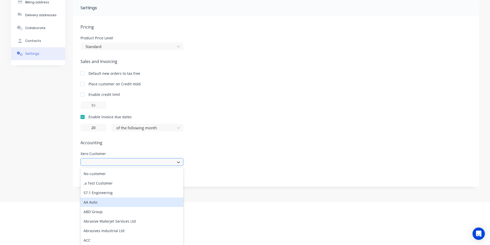
click at [104, 166] on div "998 results available. Use Up and Down to choose options, press Enter to select…" at bounding box center [131, 162] width 103 height 8
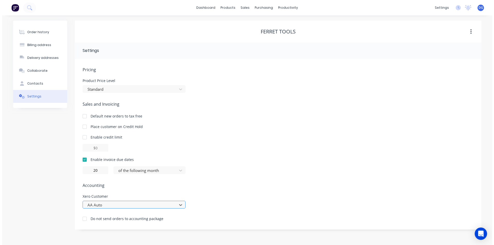
scroll to position [0, 0]
click at [87, 205] on input "Ferret tool Ltd" at bounding box center [99, 204] width 25 height 5
click at [111, 204] on input "Ferret tool Ltd" at bounding box center [99, 204] width 25 height 5
type input "Ferret tool Ltd"
click at [180, 205] on icon at bounding box center [180, 204] width 5 height 5
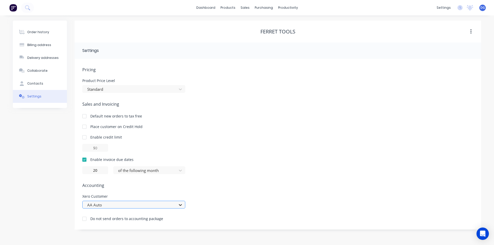
click at [180, 205] on div "option AA Auto, selected. AA Auto" at bounding box center [133, 205] width 103 height 8
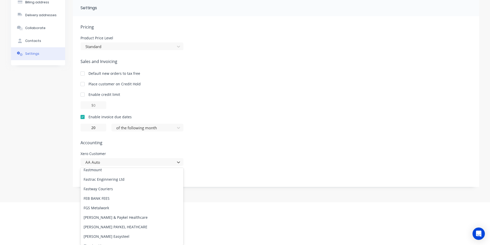
scroll to position [2545, 0]
click at [218, 152] on div "Pricing Product Price Level Standard Sales and Invoicing Default new orders to …" at bounding box center [275, 105] width 391 height 163
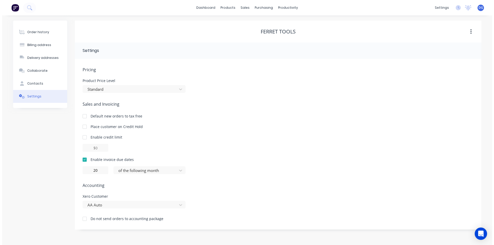
scroll to position [0, 0]
click at [180, 204] on div "AA Auto" at bounding box center [133, 205] width 103 height 8
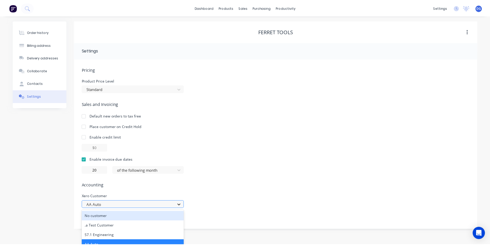
scroll to position [43, 0]
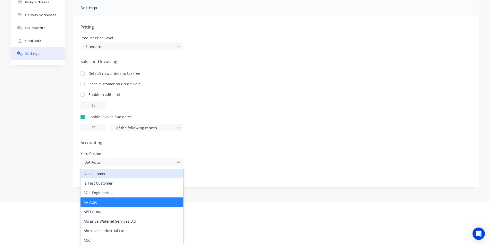
click at [116, 175] on div "No customer" at bounding box center [131, 174] width 103 height 10
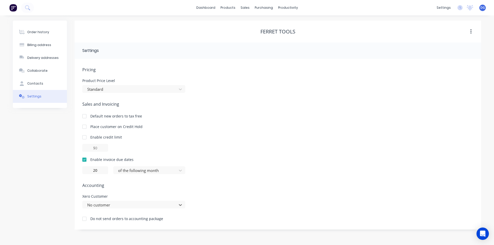
click at [85, 219] on div at bounding box center [84, 219] width 10 height 10
click at [84, 138] on div at bounding box center [84, 137] width 10 height 10
type input "$0.00"
click at [84, 138] on div at bounding box center [84, 137] width 10 height 10
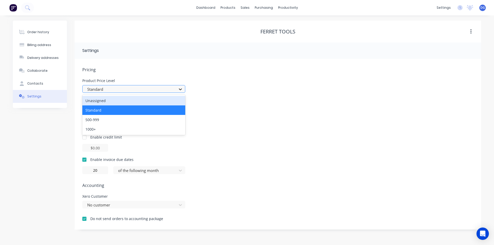
click at [180, 89] on icon at bounding box center [180, 89] width 5 height 5
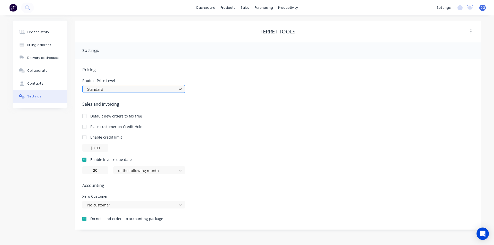
click at [180, 89] on icon at bounding box center [180, 89] width 5 height 5
click at [114, 203] on div "No customer" at bounding box center [133, 205] width 103 height 8
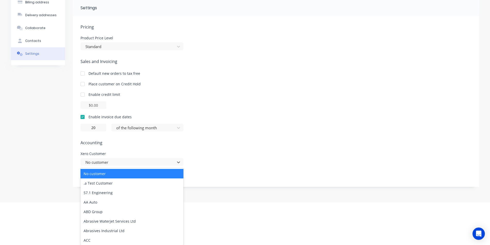
click at [115, 173] on div "No customer" at bounding box center [131, 174] width 103 height 10
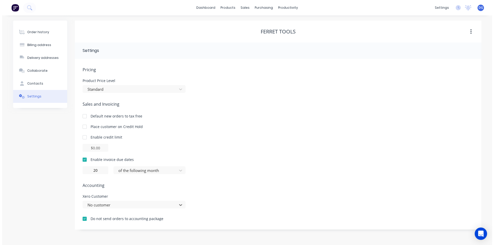
scroll to position [0, 0]
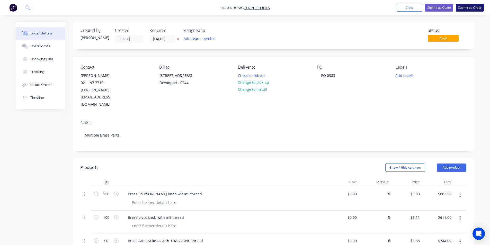
click at [469, 8] on button "Submit as Order" at bounding box center [470, 8] width 28 height 8
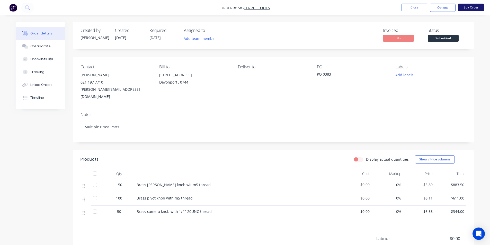
click at [473, 8] on button "Edit Order" at bounding box center [471, 8] width 26 height 8
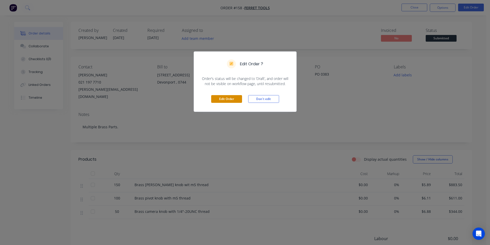
click at [226, 99] on button "Edit Order" at bounding box center [226, 99] width 31 height 8
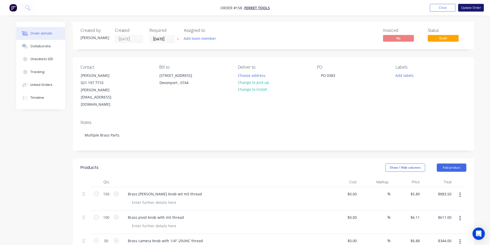
click at [474, 8] on button "Update Order" at bounding box center [471, 8] width 26 height 8
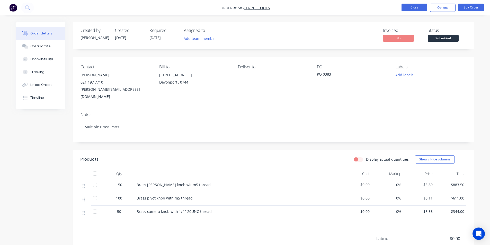
click at [416, 7] on button "Close" at bounding box center [414, 8] width 26 height 8
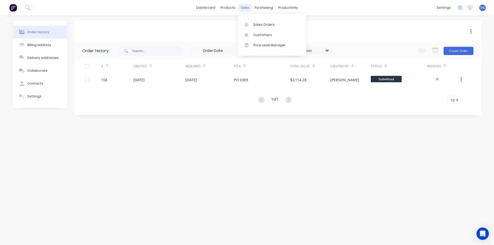
click at [247, 8] on div "sales" at bounding box center [245, 8] width 14 height 8
click at [256, 24] on div "Sales Orders" at bounding box center [263, 24] width 21 height 5
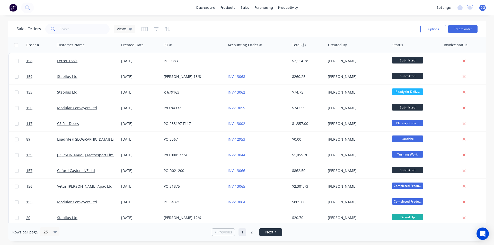
click at [270, 232] on span "Next" at bounding box center [269, 232] width 8 height 5
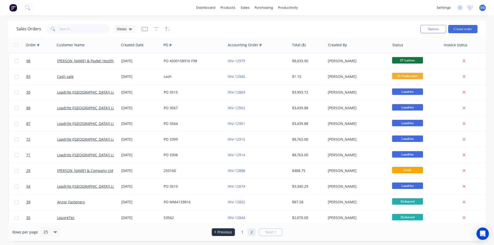
click at [229, 234] on span "Previous" at bounding box center [224, 232] width 15 height 5
